Goal: Task Accomplishment & Management: Manage account settings

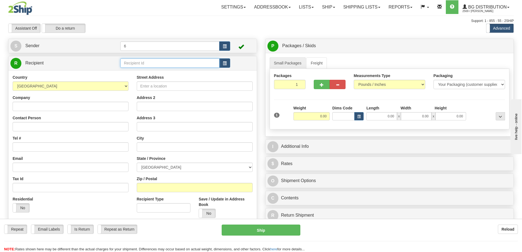
click at [149, 65] on input "text" at bounding box center [169, 62] width 99 height 9
type input "80127"
click button "Delete" at bounding box center [0, 0] width 0 height 0
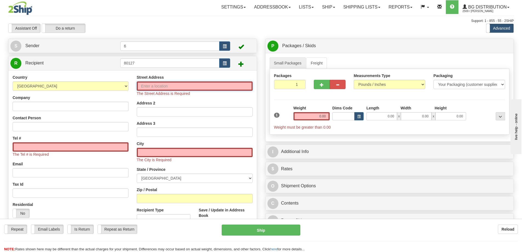
click at [150, 84] on input "Street Address" at bounding box center [195, 85] width 116 height 9
drag, startPoint x: 142, startPoint y: 63, endPoint x: 96, endPoint y: 57, distance: 46.7
click at [96, 57] on div "R Recipient 80127" at bounding box center [132, 63] width 248 height 14
type input "80127"
click at [187, 88] on input "Street Address" at bounding box center [195, 85] width 116 height 9
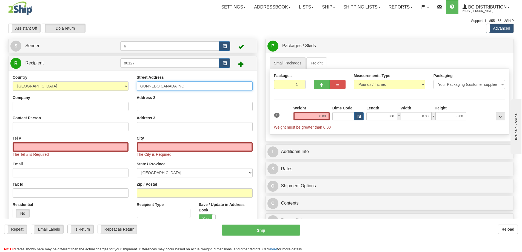
type input "GUNNEBO CANADA INC"
drag, startPoint x: 193, startPoint y: 86, endPoint x: 134, endPoint y: 86, distance: 59.2
click at [134, 86] on div "Street Address GUNNEBO CANADA INC Address 2 Address 3 City The City is Required…" at bounding box center [195, 161] width 124 height 173
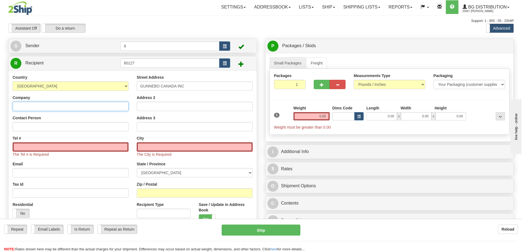
click at [65, 107] on input "Company" at bounding box center [71, 106] width 116 height 9
paste input "GUNNEBO CANADA INC"
type input "GUNNEBO CANADA INC"
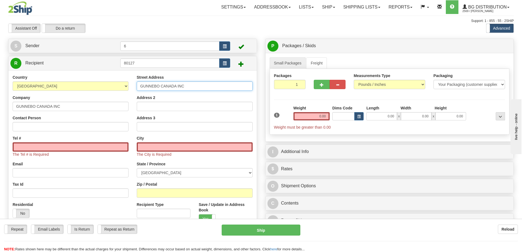
drag, startPoint x: 188, startPoint y: 86, endPoint x: 112, endPoint y: 84, distance: 76.2
click at [114, 84] on div "Country AFGHANISTAN ALAND ISLANDS ALBANIA ALGERIA AMERICAN SAMOA ANDORRA ANGOLA…" at bounding box center [132, 161] width 248 height 173
type input "5712 1ST STREET SE"
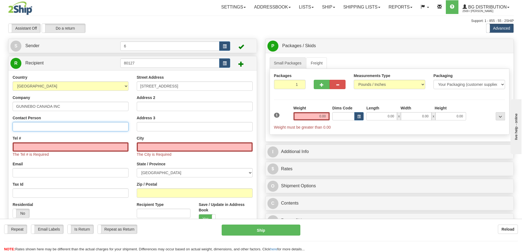
click at [71, 126] on input "Contact Person" at bounding box center [71, 126] width 116 height 9
type input "RECEIVING"
click at [159, 147] on input "text" at bounding box center [195, 146] width 116 height 9
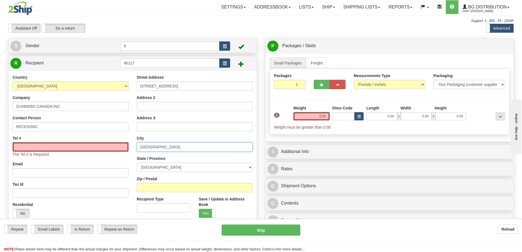
type input "CALGARY"
click at [94, 144] on input "Tel #" at bounding box center [71, 146] width 116 height 9
click at [85, 147] on input "Tel #" at bounding box center [71, 146] width 116 height 9
paste input "(403) 255-2222"
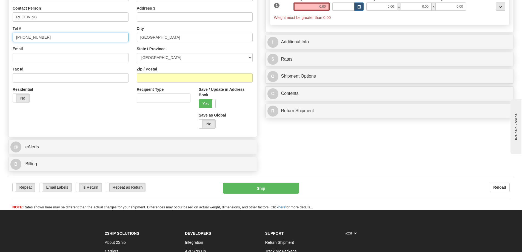
scroll to position [137, 0]
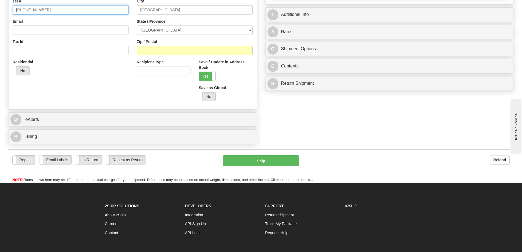
type input "(403) 255-2222"
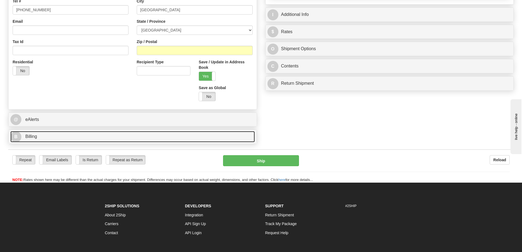
click at [47, 135] on link "B Billing" at bounding box center [132, 136] width 244 height 11
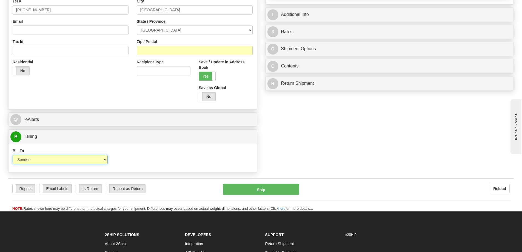
click at [105, 162] on select "Sender Recipient Third Party Collect" at bounding box center [60, 159] width 95 height 9
select select "4"
click at [13, 156] on select "Sender Recipient Third Party Collect" at bounding box center [60, 159] width 95 height 9
click at [138, 161] on input "Account" at bounding box center [163, 159] width 95 height 9
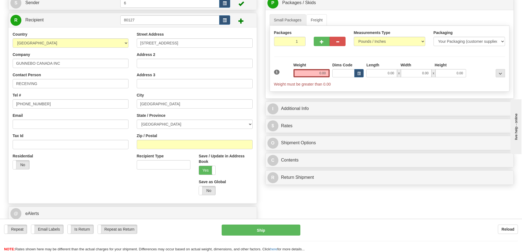
scroll to position [0, 0]
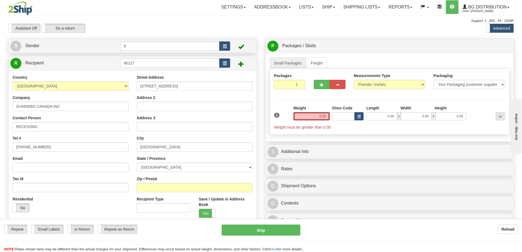
type input "6860348"
click at [324, 118] on input "0.00" at bounding box center [312, 116] width 36 height 8
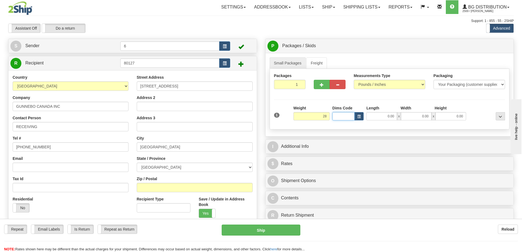
type input "28.00"
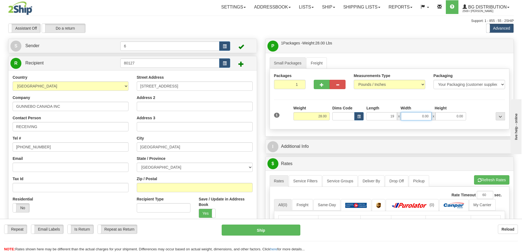
type input "19.00"
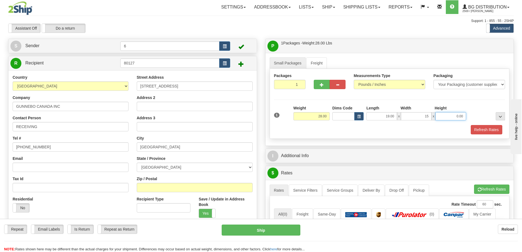
type input "15.00"
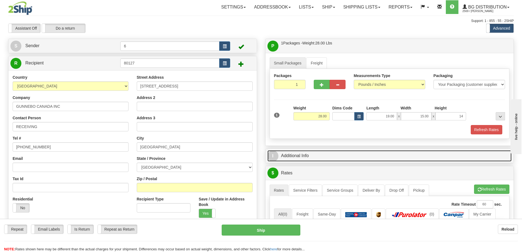
type input "14.00"
click at [338, 156] on link "I Additional Info" at bounding box center [389, 155] width 244 height 11
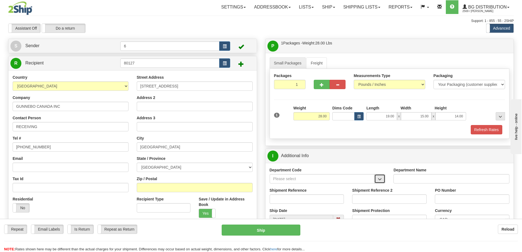
click at [382, 183] on button "button" at bounding box center [379, 178] width 11 height 9
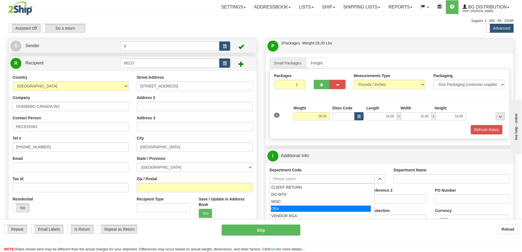
click at [314, 210] on div "OE#" at bounding box center [321, 209] width 100 height 6
type input "OE#"
type input "ORDERS"
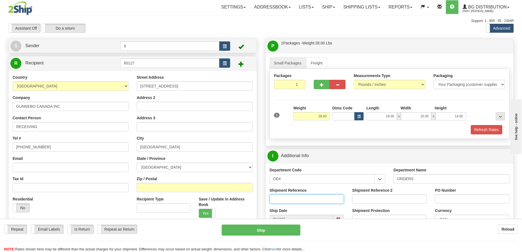
click at [319, 197] on input "Shipment Reference" at bounding box center [307, 198] width 75 height 9
type input "60031562-00"
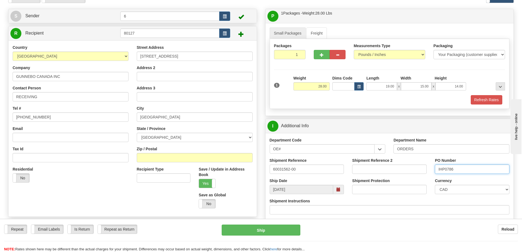
scroll to position [27, 0]
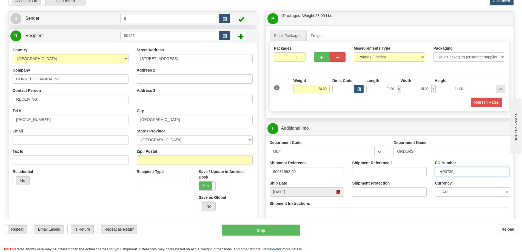
type input "IHP0786"
click at [170, 163] on input "Zip / Postal" at bounding box center [195, 159] width 116 height 9
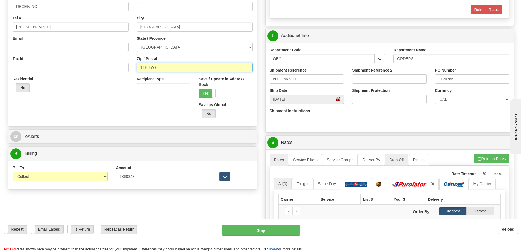
scroll to position [137, 0]
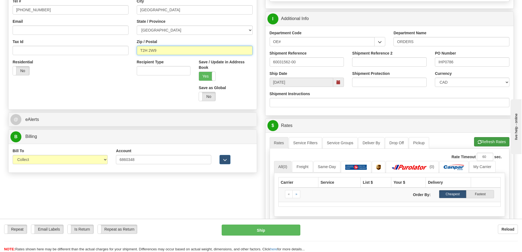
type input "T2H 2W9"
click at [483, 143] on button "Refresh Rates" at bounding box center [491, 141] width 35 height 9
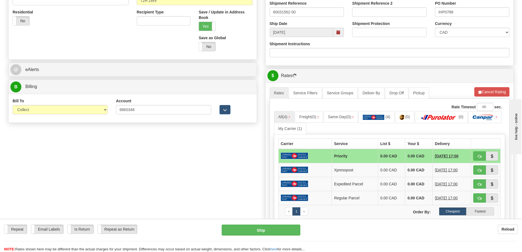
scroll to position [192, 0]
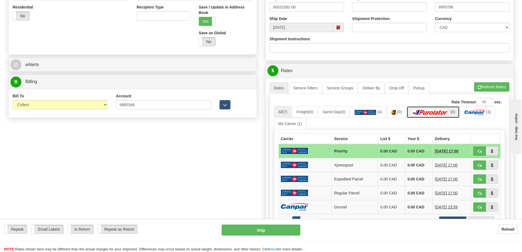
click at [437, 115] on img at bounding box center [430, 112] width 38 height 5
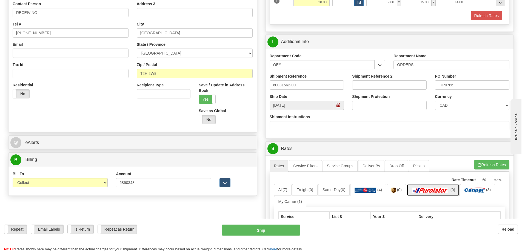
scroll to position [137, 0]
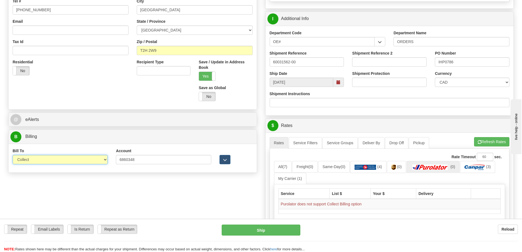
click at [106, 160] on select "Sender Recipient Third Party Collect" at bounding box center [60, 159] width 95 height 9
select select "2"
click at [13, 156] on select "Sender Recipient Third Party Collect" at bounding box center [60, 159] width 95 height 9
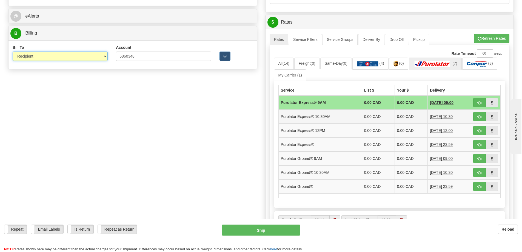
scroll to position [247, 0]
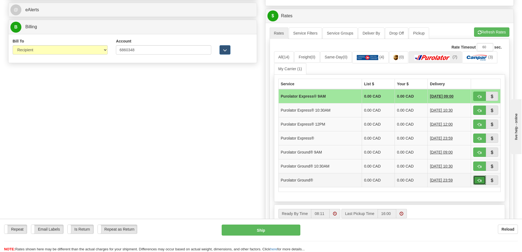
click at [479, 180] on span "button" at bounding box center [480, 181] width 4 height 4
type input "260"
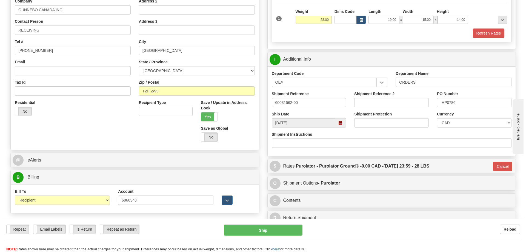
scroll to position [110, 0]
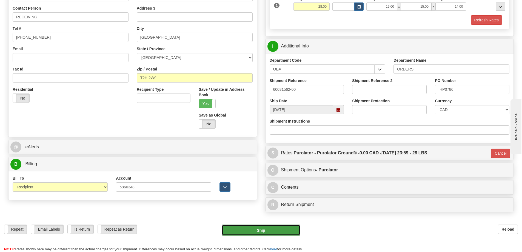
click at [272, 230] on button "Ship" at bounding box center [261, 229] width 79 height 11
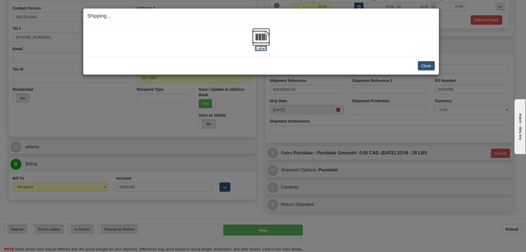
click at [263, 38] on img at bounding box center [261, 37] width 18 height 18
click at [426, 67] on button "Close" at bounding box center [426, 65] width 17 height 9
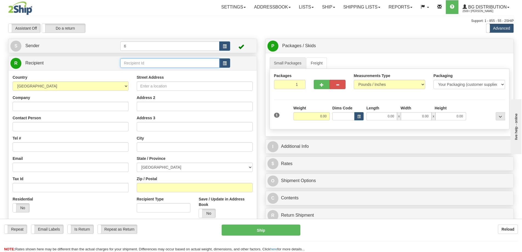
click at [147, 66] on input "text" at bounding box center [169, 62] width 99 height 9
click at [142, 75] on div "43018" at bounding box center [169, 72] width 94 height 6
type input "43018"
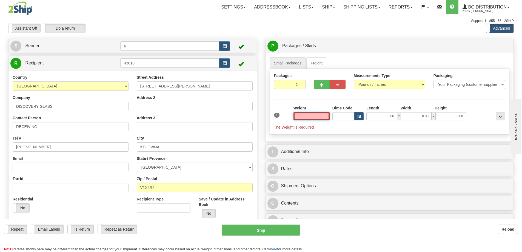
click at [324, 117] on input "text" at bounding box center [312, 116] width 36 height 8
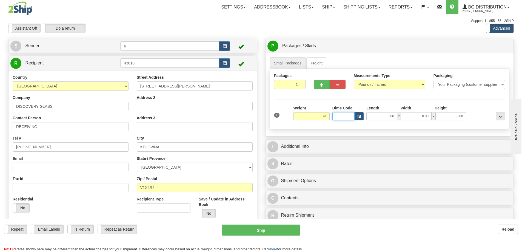
type input "41.00"
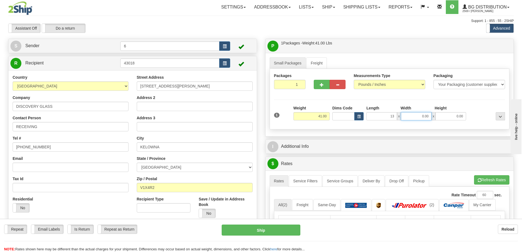
type input "13.00"
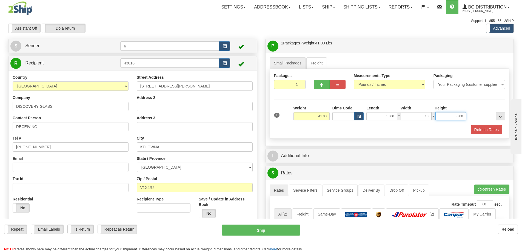
type input "13.00"
click at [320, 83] on button "button" at bounding box center [322, 84] width 16 height 9
radio input "true"
type input "2"
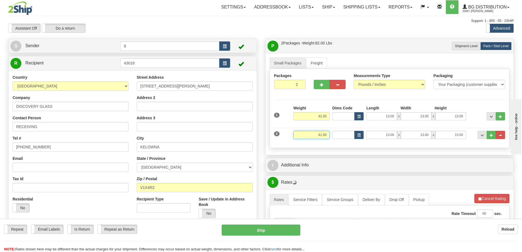
drag, startPoint x: 327, startPoint y: 134, endPoint x: 299, endPoint y: 129, distance: 28.8
click at [299, 133] on input "41.00" at bounding box center [312, 135] width 36 height 8
type input "4.00"
type input "11.00"
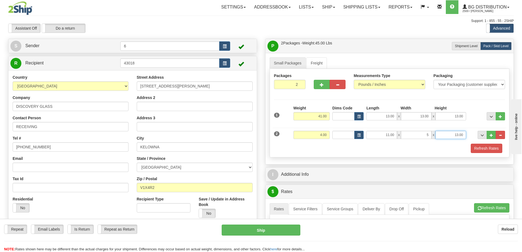
type input "5.00"
click at [326, 84] on button "button" at bounding box center [322, 84] width 16 height 9
type input "3"
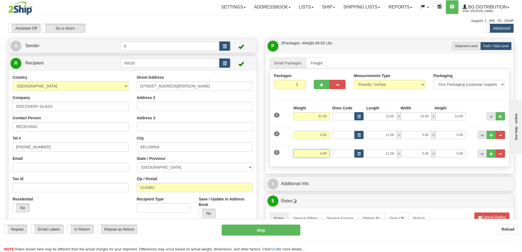
click at [321, 153] on input "4.00" at bounding box center [312, 153] width 36 height 8
type input "15.00"
type input "13.00"
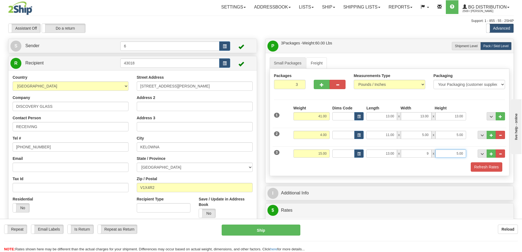
type input "9.00"
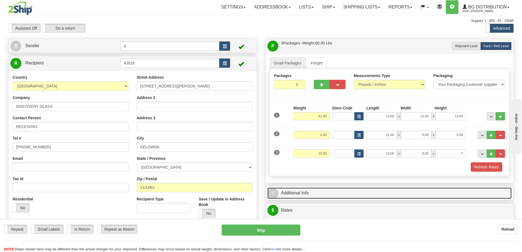
type input "7.00"
click at [309, 198] on link "I Additional Info" at bounding box center [389, 192] width 244 height 11
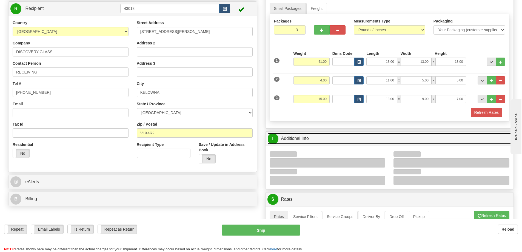
scroll to position [55, 0]
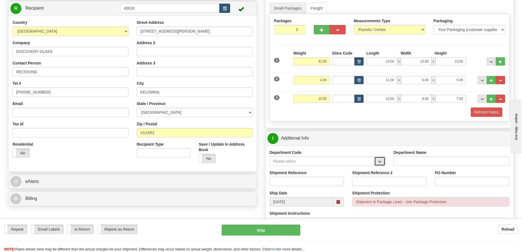
click at [385, 163] on button "button" at bounding box center [379, 160] width 11 height 9
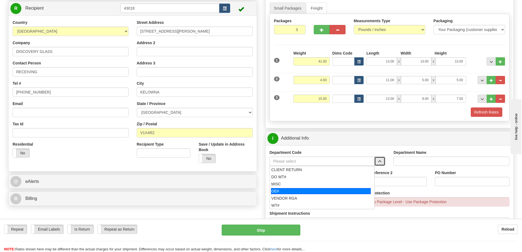
click at [312, 190] on div "OE#" at bounding box center [321, 191] width 100 height 6
type input "OE#"
type input "ORDERS"
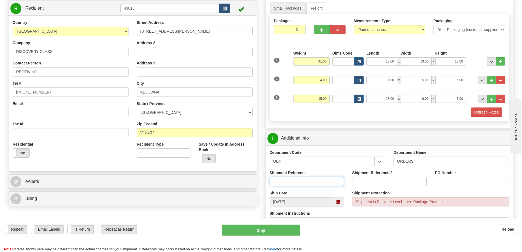
click at [333, 181] on input "Shipment Reference" at bounding box center [307, 181] width 75 height 9
type input "60027808-00"
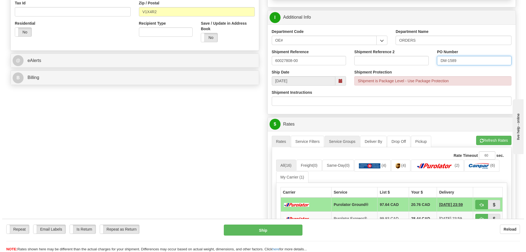
scroll to position [192, 0]
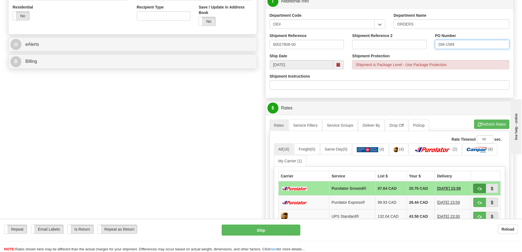
type input "DM-1589"
drag, startPoint x: 483, startPoint y: 189, endPoint x: 484, endPoint y: 193, distance: 3.7
click at [483, 189] on button "button" at bounding box center [479, 188] width 13 height 9
type input "260"
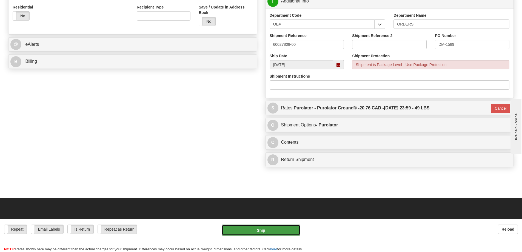
click at [256, 232] on button "Ship" at bounding box center [261, 229] width 79 height 11
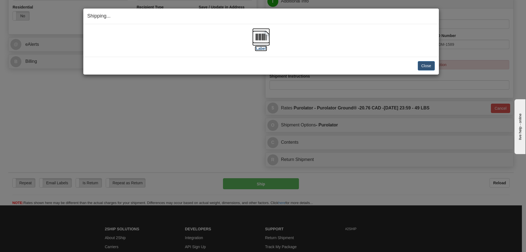
click at [267, 39] on img at bounding box center [261, 37] width 18 height 18
click at [428, 65] on button "Close" at bounding box center [426, 65] width 17 height 9
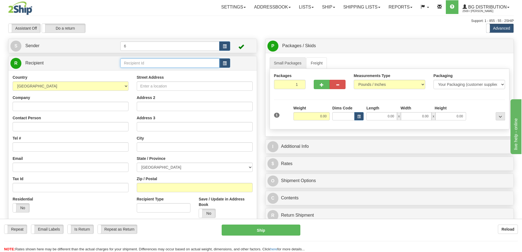
click at [181, 65] on input "text" at bounding box center [169, 62] width 99 height 9
click at [166, 71] on div "41005" at bounding box center [169, 72] width 94 height 6
type input "41005"
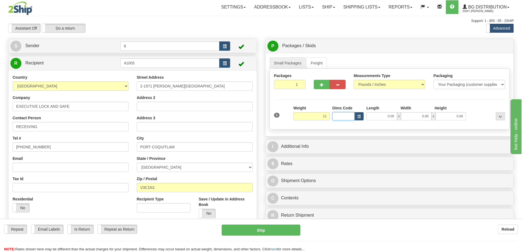
type input "11.00"
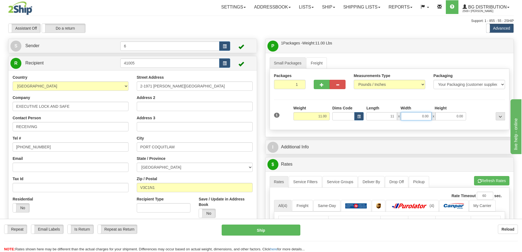
type input "11.00"
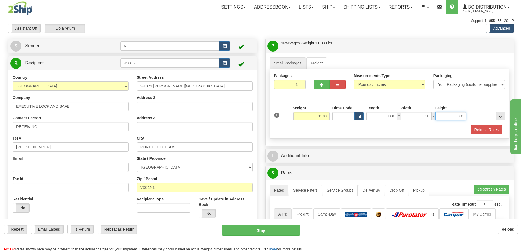
type input "11.00"
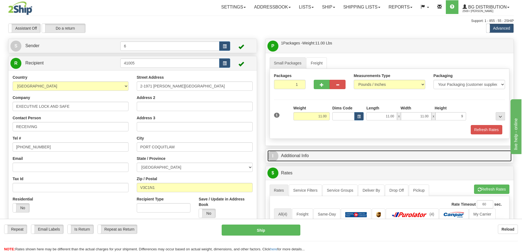
type input "9.00"
click at [297, 158] on link "I Additional Info" at bounding box center [389, 155] width 244 height 11
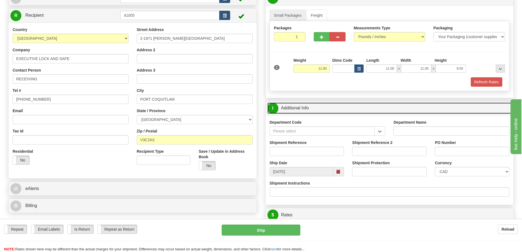
scroll to position [55, 0]
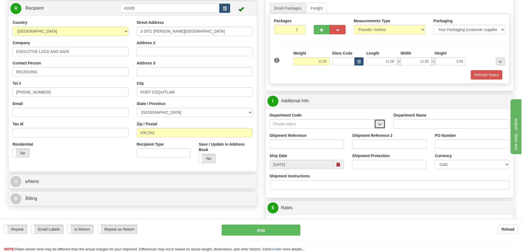
click at [383, 124] on button "button" at bounding box center [379, 123] width 11 height 9
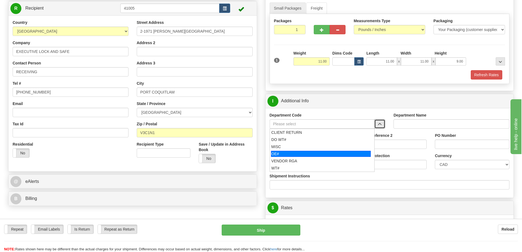
click at [310, 152] on div "OE#" at bounding box center [321, 154] width 100 height 6
type input "OE#"
type input "ORDERS"
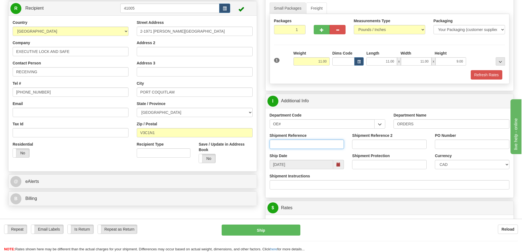
click at [317, 147] on input "Shipment Reference" at bounding box center [307, 144] width 75 height 9
type input "60031243-00"
click at [445, 147] on input "PO Number" at bounding box center [472, 144] width 75 height 9
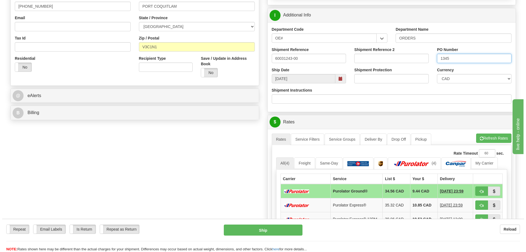
scroll to position [192, 0]
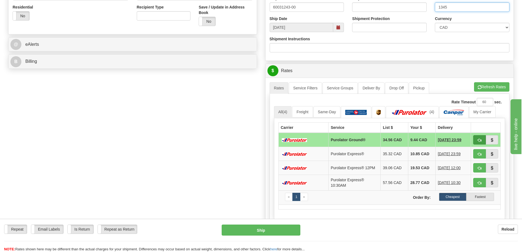
type input "1345"
click at [479, 140] on span "button" at bounding box center [480, 140] width 4 height 4
type input "260"
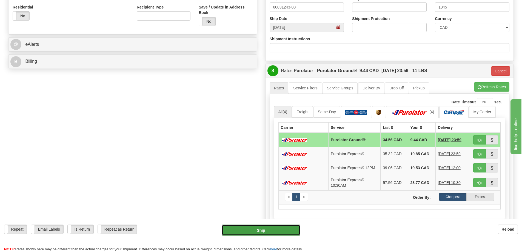
click at [291, 232] on button "Ship" at bounding box center [261, 229] width 79 height 11
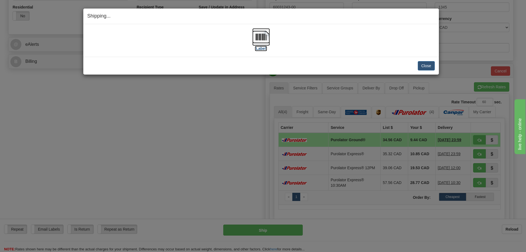
click at [267, 38] on img at bounding box center [261, 37] width 18 height 18
click at [431, 65] on button "Close" at bounding box center [426, 65] width 17 height 9
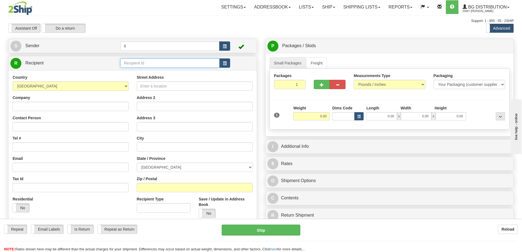
click at [167, 64] on input "text" at bounding box center [169, 62] width 99 height 9
click at [160, 70] on div "42001" at bounding box center [169, 72] width 94 height 6
type input "42001"
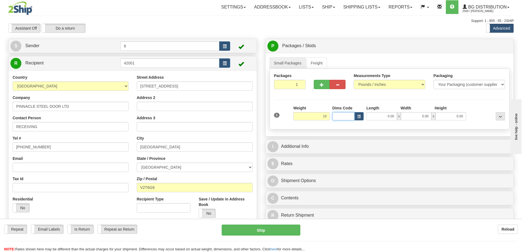
type input "10.00"
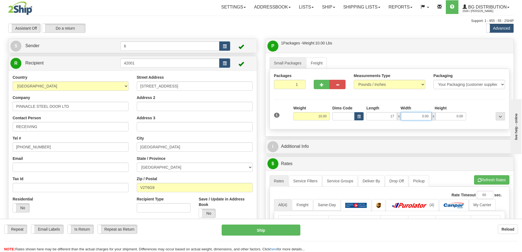
type input "17.00"
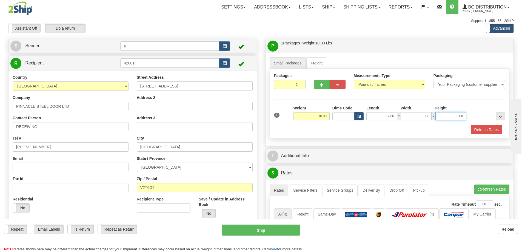
type input "12.00"
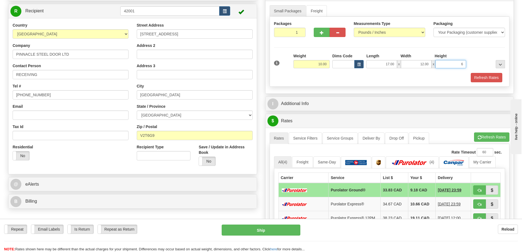
scroll to position [55, 0]
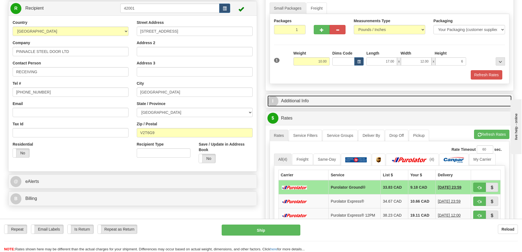
type input "6.00"
click at [312, 101] on link "I Additional Info" at bounding box center [389, 100] width 244 height 11
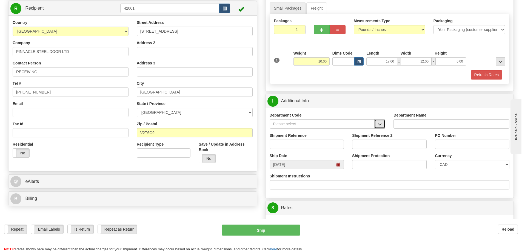
click at [382, 126] on button "button" at bounding box center [379, 123] width 11 height 9
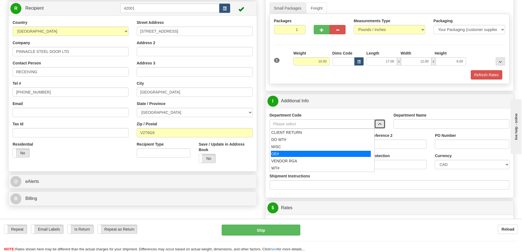
click at [325, 154] on div "OE#" at bounding box center [321, 154] width 100 height 6
type input "OE#"
type input "ORDERS"
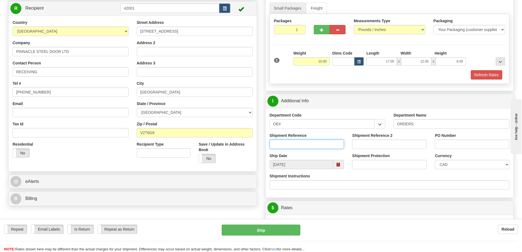
click at [327, 146] on input "Shipment Reference" at bounding box center [307, 144] width 75 height 9
type input "60031519-00"
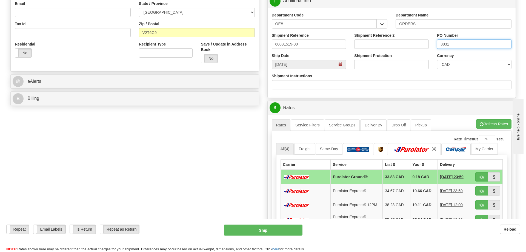
scroll to position [164, 0]
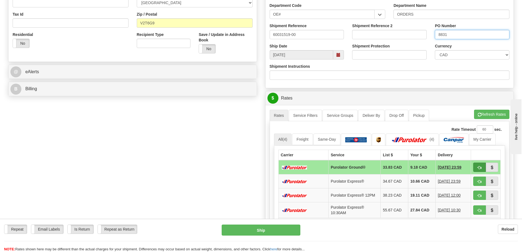
type input "8831"
click at [477, 169] on button "button" at bounding box center [479, 167] width 13 height 9
type input "260"
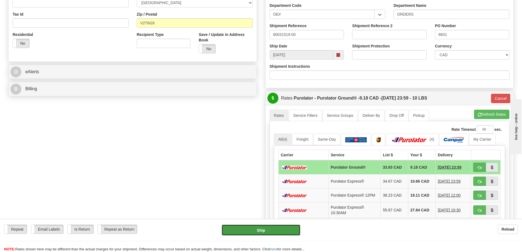
click at [279, 228] on button "Ship" at bounding box center [261, 229] width 79 height 11
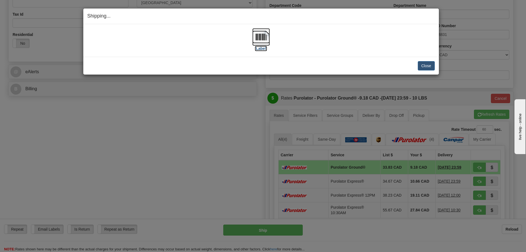
click at [261, 37] on img at bounding box center [261, 37] width 18 height 18
click at [428, 67] on button "Close" at bounding box center [426, 65] width 17 height 9
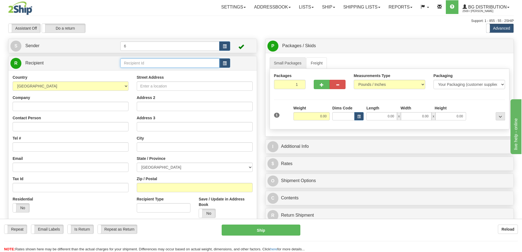
click at [155, 65] on input "text" at bounding box center [169, 62] width 99 height 9
click at [152, 73] on div "43018" at bounding box center [169, 72] width 94 height 6
type input "43018"
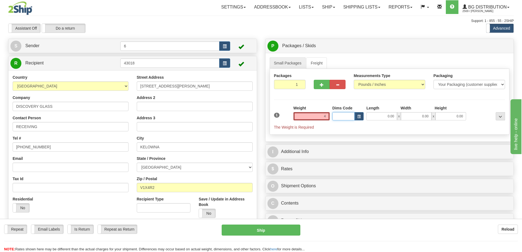
type input "4.00"
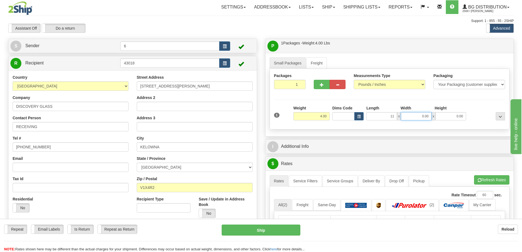
type input "11.00"
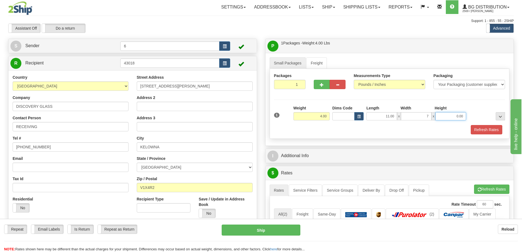
type input "7.00"
type input "6.00"
click at [319, 84] on button "button" at bounding box center [322, 84] width 16 height 9
radio input "true"
type input "2"
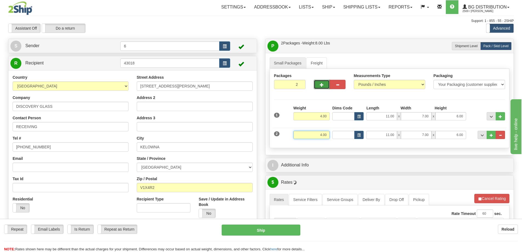
click at [320, 135] on input "4.00" at bounding box center [312, 135] width 36 height 8
type input "26.00"
type input "54.00"
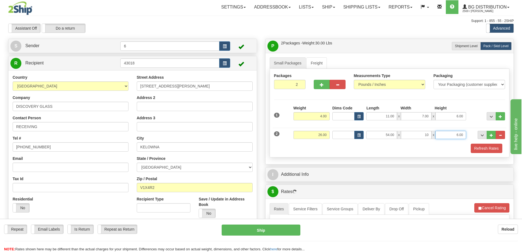
type input "10.00"
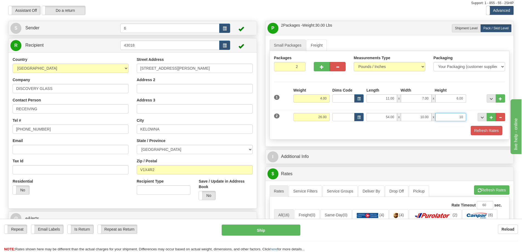
scroll to position [27, 0]
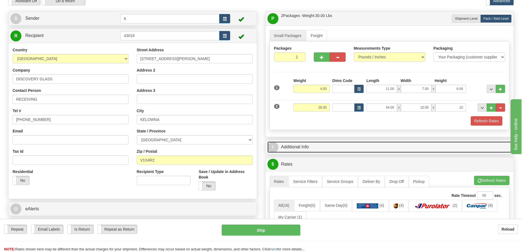
type input "10.00"
click at [322, 150] on link "I Additional Info" at bounding box center [389, 146] width 244 height 11
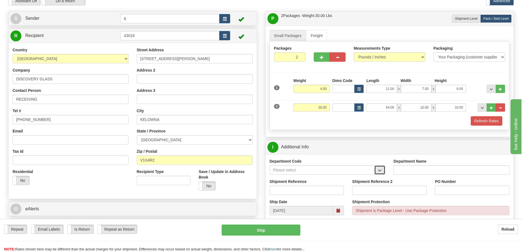
click at [384, 172] on button "button" at bounding box center [379, 169] width 11 height 9
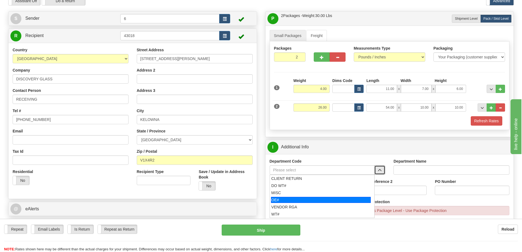
click at [306, 198] on div "OE#" at bounding box center [321, 200] width 100 height 6
type input "OE#"
type input "ORDERS"
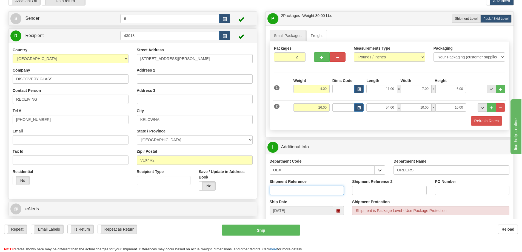
click at [314, 188] on input "Shipment Reference" at bounding box center [307, 190] width 75 height 9
type input "60029122-01"
type input "60029336-00"
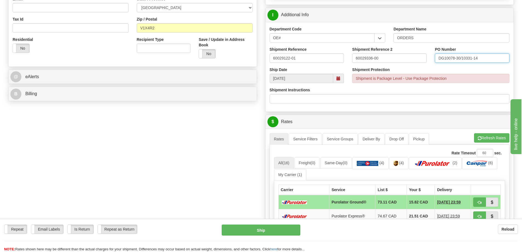
scroll to position [164, 0]
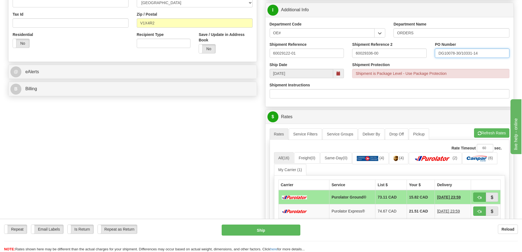
type input "DG10078-30/10331-14"
click at [480, 198] on span "button" at bounding box center [480, 198] width 4 height 4
type input "260"
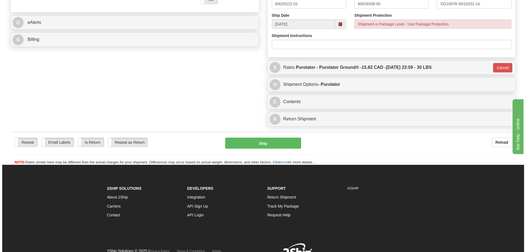
scroll to position [219, 0]
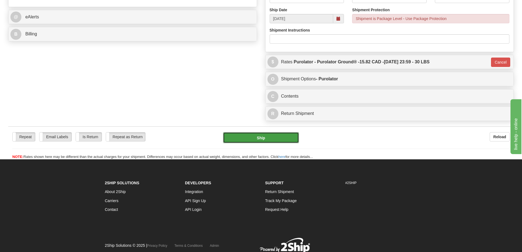
click at [274, 140] on button "Ship" at bounding box center [261, 137] width 76 height 11
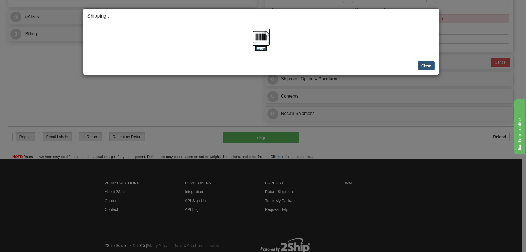
click at [263, 41] on img at bounding box center [261, 37] width 18 height 18
click at [425, 67] on button "Close" at bounding box center [426, 65] width 17 height 9
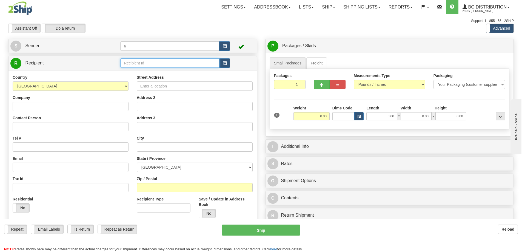
click at [132, 64] on input "text" at bounding box center [169, 62] width 99 height 9
click at [126, 79] on div "910658" at bounding box center [169, 79] width 94 height 6
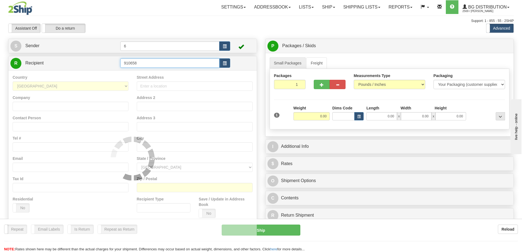
type input "910658"
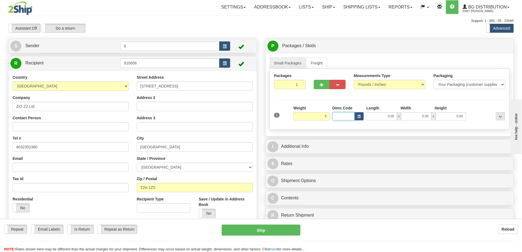
type input "5.00"
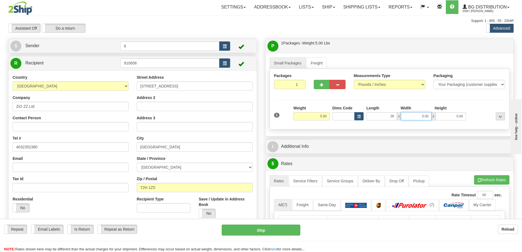
type input "36.00"
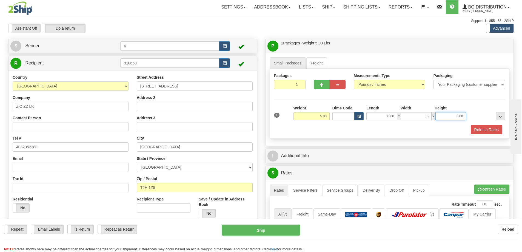
type input "5.00"
type input "5"
type input "3.00"
drag, startPoint x: 428, startPoint y: 115, endPoint x: 415, endPoint y: 115, distance: 13.2
click at [415, 115] on input "5.00" at bounding box center [416, 116] width 31 height 8
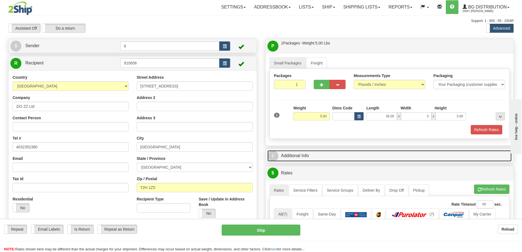
type input "3.00"
click at [348, 154] on link "I Additional Info" at bounding box center [389, 155] width 244 height 11
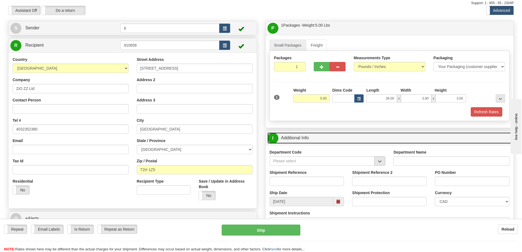
scroll to position [27, 0]
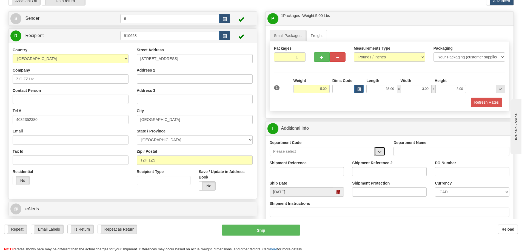
click at [385, 151] on button "button" at bounding box center [379, 151] width 11 height 9
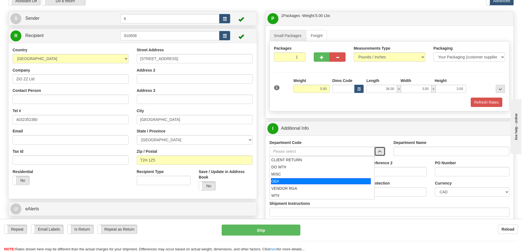
click at [317, 180] on div "OE#" at bounding box center [321, 181] width 100 height 6
type input "OE#"
type input "ORDERS"
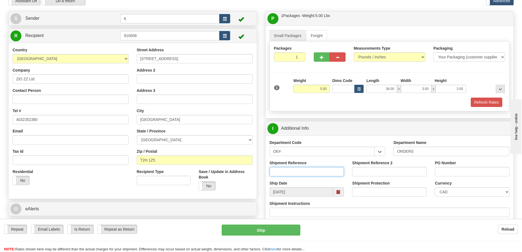
click at [319, 174] on input "Shipment Reference" at bounding box center [307, 171] width 75 height 9
type input "60031585-00"
click at [460, 174] on input "PO Number" at bounding box center [472, 171] width 75 height 9
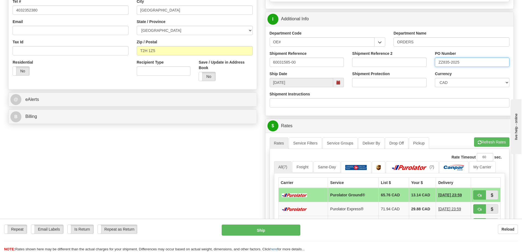
scroll to position [137, 0]
type input "ZZ835-2025"
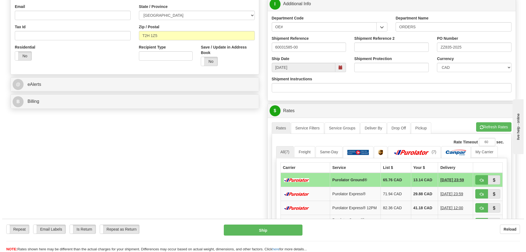
scroll to position [164, 0]
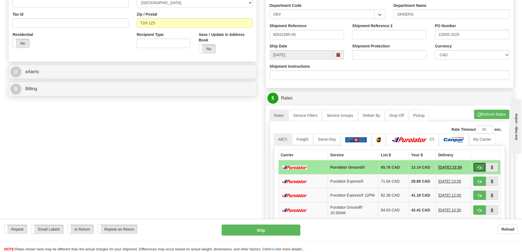
click at [480, 166] on span "button" at bounding box center [480, 168] width 4 height 4
type input "260"
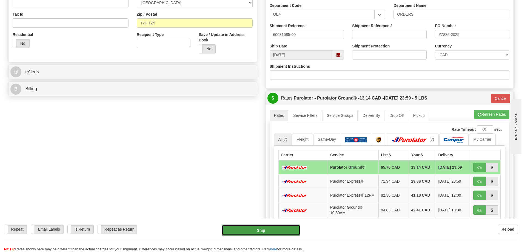
click at [247, 228] on button "Ship" at bounding box center [261, 229] width 79 height 11
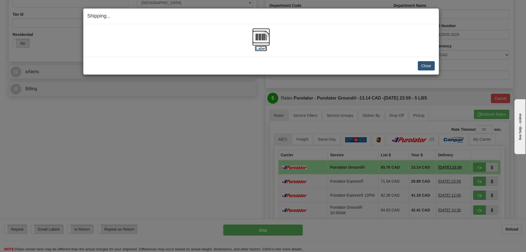
click at [259, 39] on img at bounding box center [261, 37] width 18 height 18
click at [428, 66] on button "Close" at bounding box center [426, 65] width 17 height 9
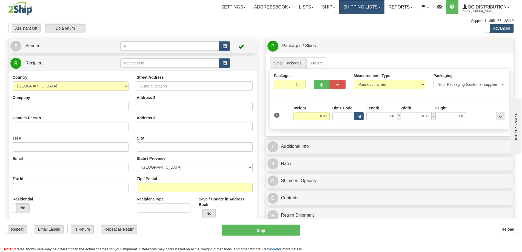
click at [354, 8] on link "Shipping lists" at bounding box center [361, 7] width 45 height 14
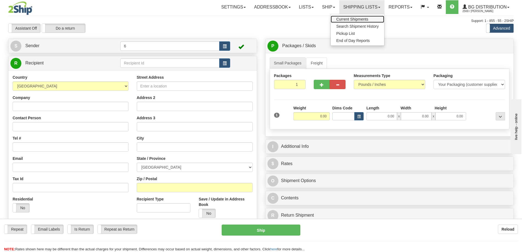
click at [355, 21] on span "Current Shipments" at bounding box center [352, 19] width 32 height 4
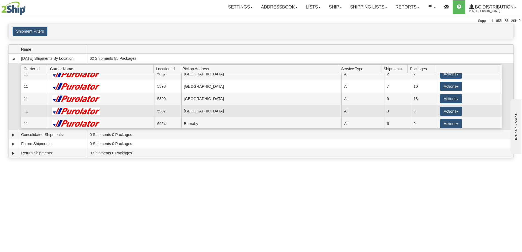
scroll to position [27, 0]
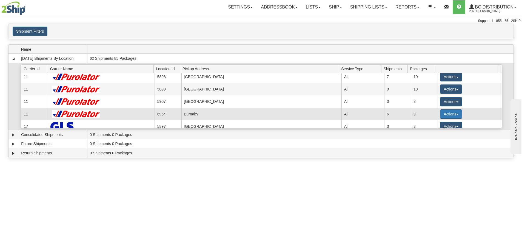
click at [443, 115] on button "Actions" at bounding box center [451, 113] width 22 height 9
click at [431, 124] on span "Details" at bounding box center [430, 124] width 15 height 4
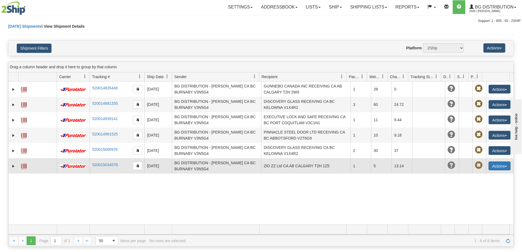
click at [494, 168] on button "Actions" at bounding box center [500, 165] width 22 height 9
click at [488, 177] on link "Edit" at bounding box center [488, 175] width 44 height 7
